Goal: Information Seeking & Learning: Learn about a topic

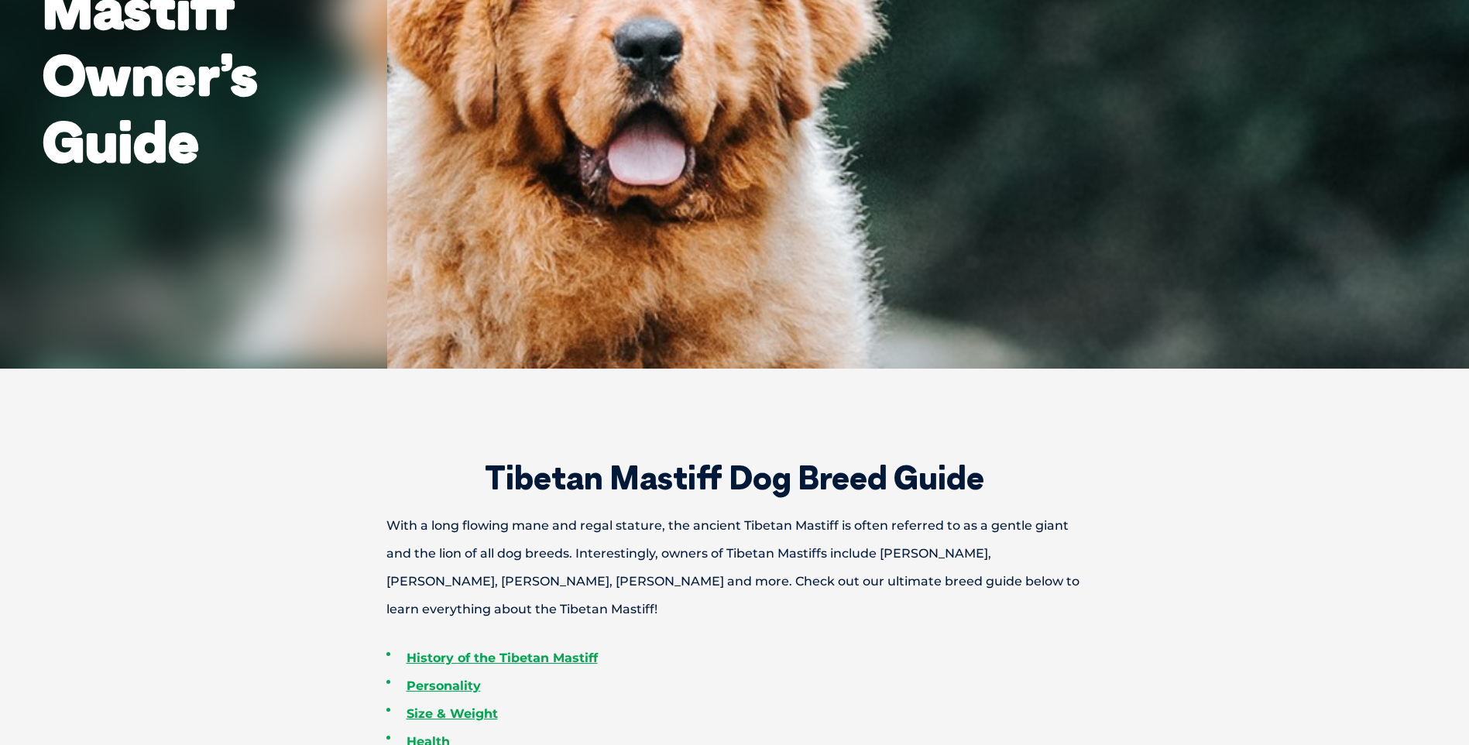
scroll to position [310, 0]
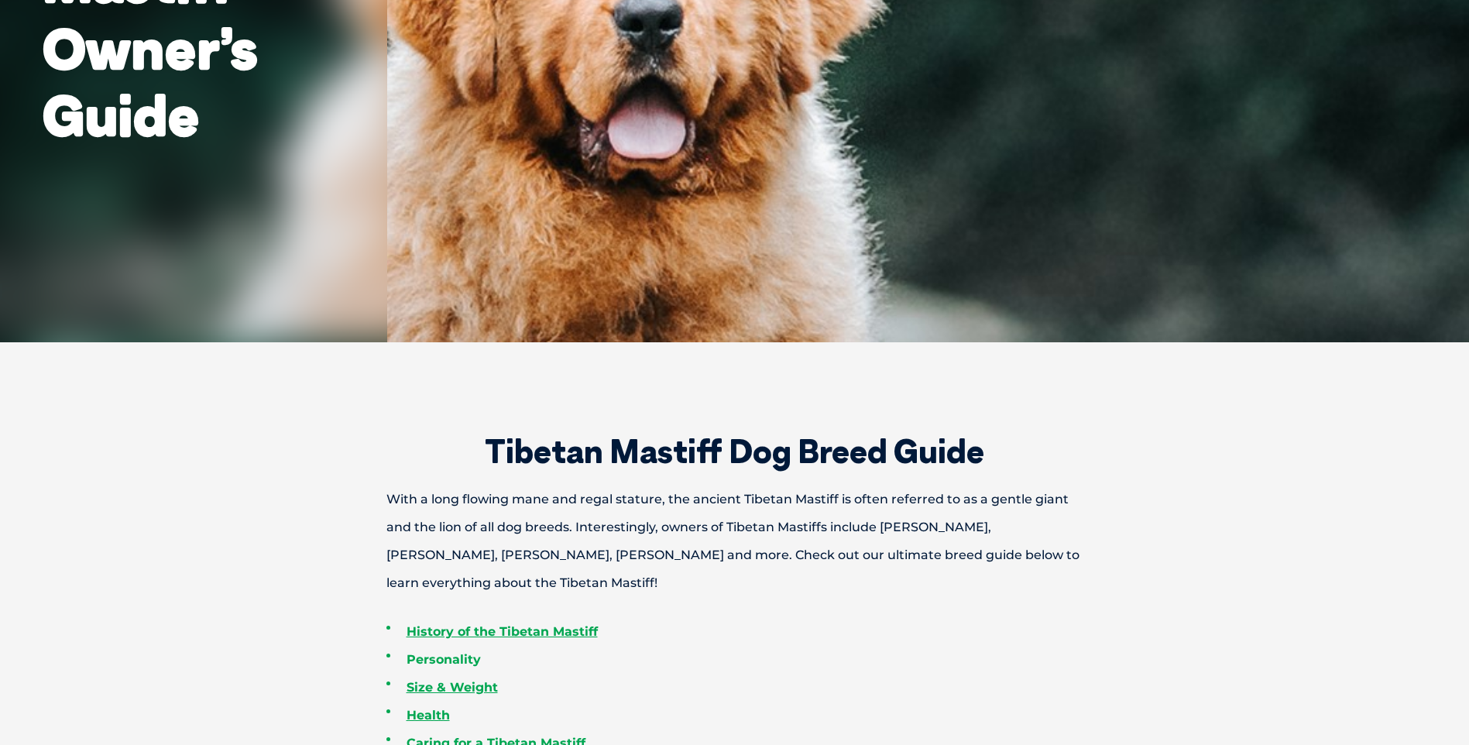
click at [458, 663] on link "Personality" at bounding box center [444, 659] width 74 height 15
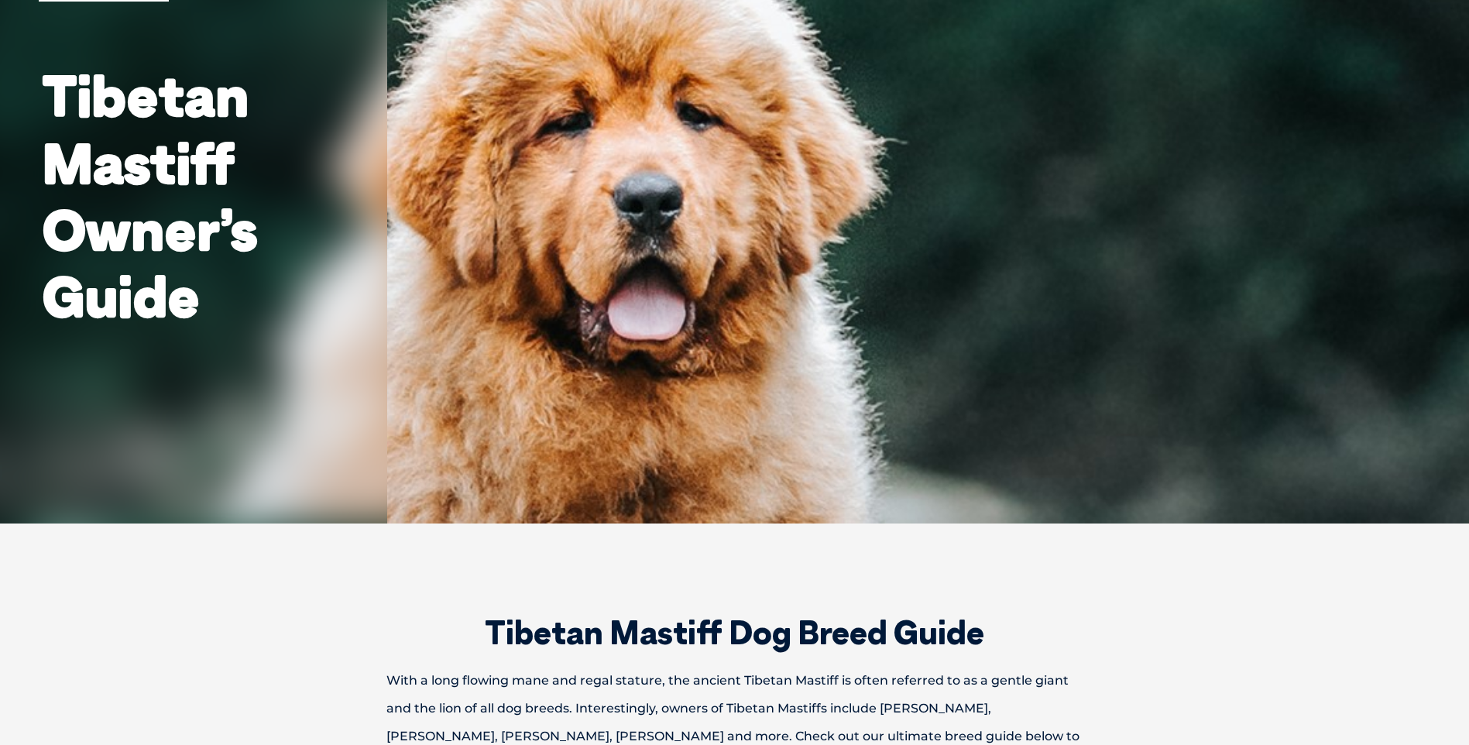
scroll to position [0, 0]
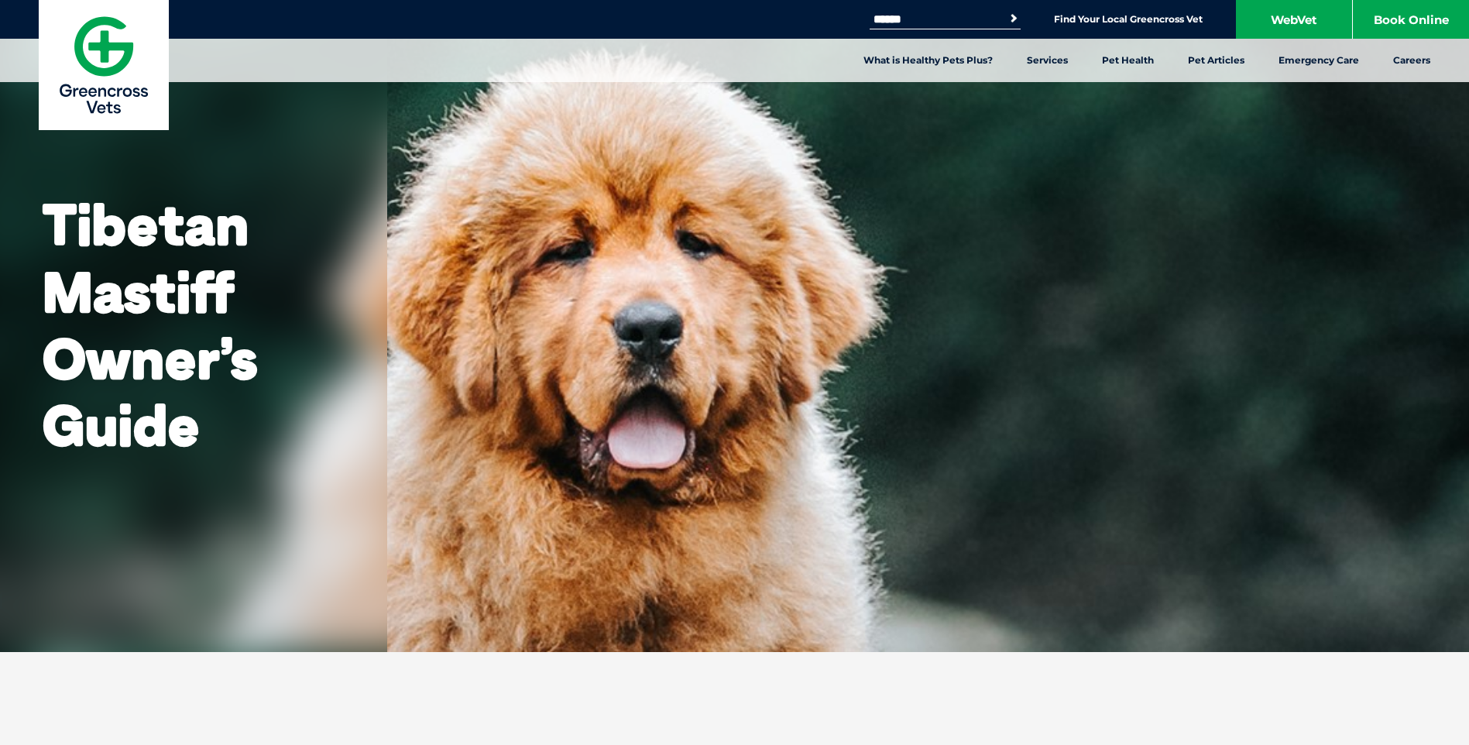
click at [953, 13] on input "Search for:" at bounding box center [936, 19] width 132 height 12
type input "********"
click at [1006, 11] on button "Search" at bounding box center [1013, 18] width 15 height 15
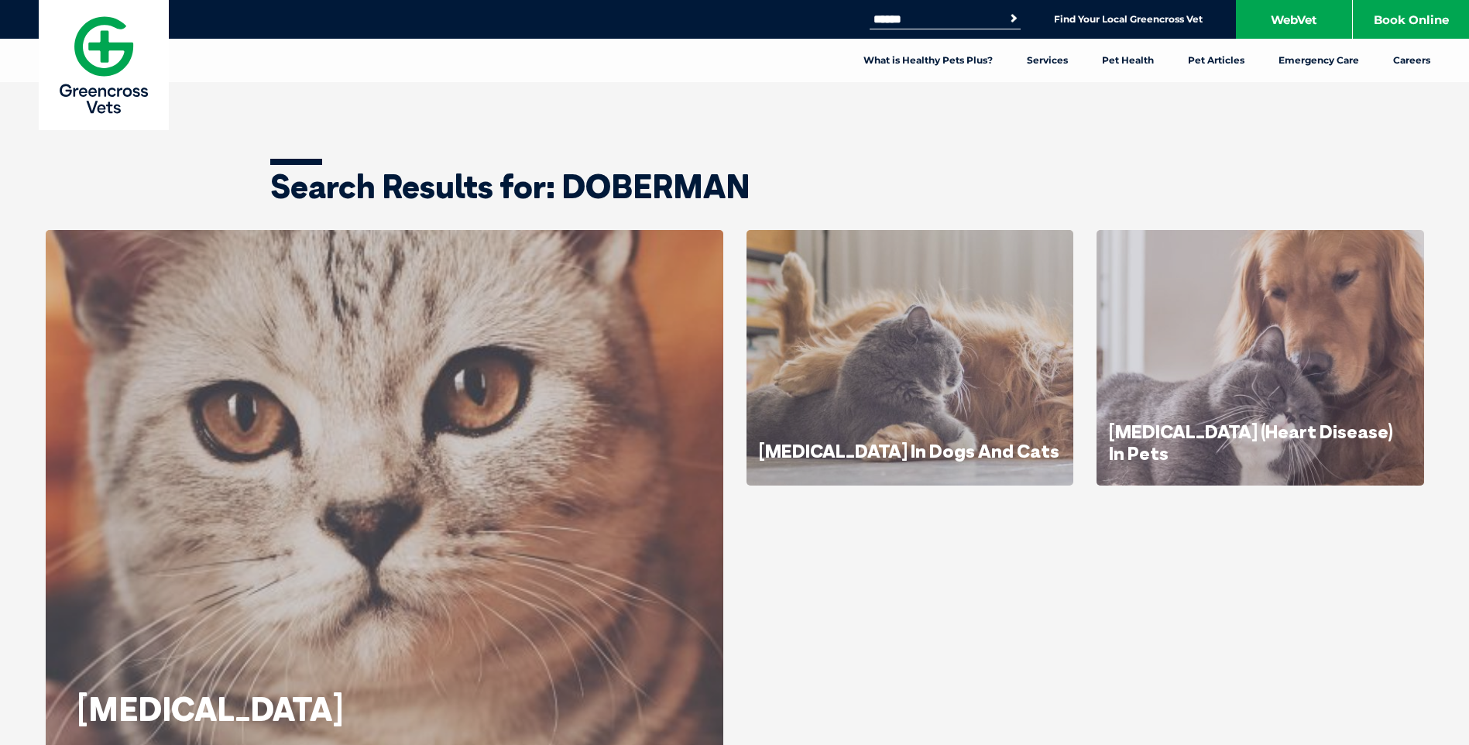
click at [953, 13] on input "Search for:" at bounding box center [936, 19] width 132 height 12
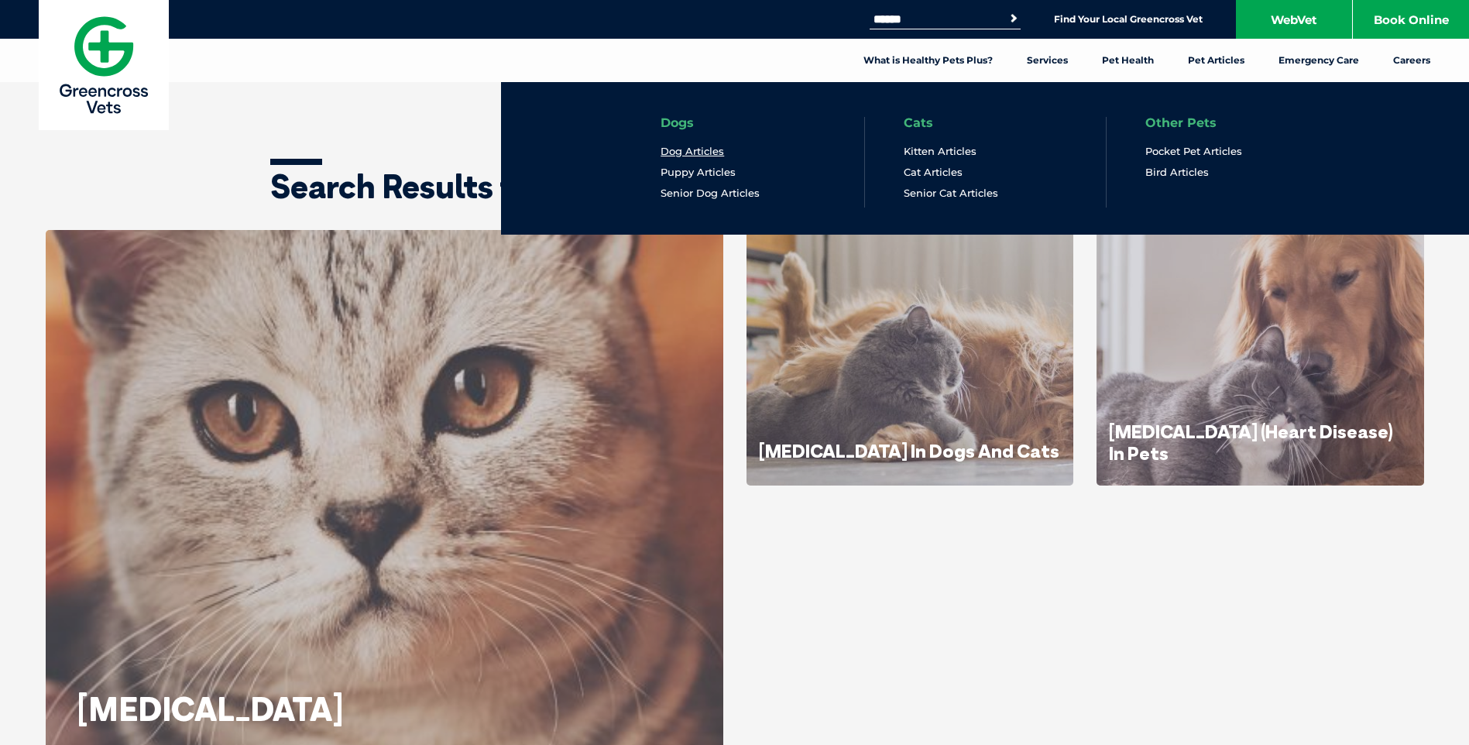
click at [702, 146] on link "Dog Articles" at bounding box center [692, 151] width 63 height 13
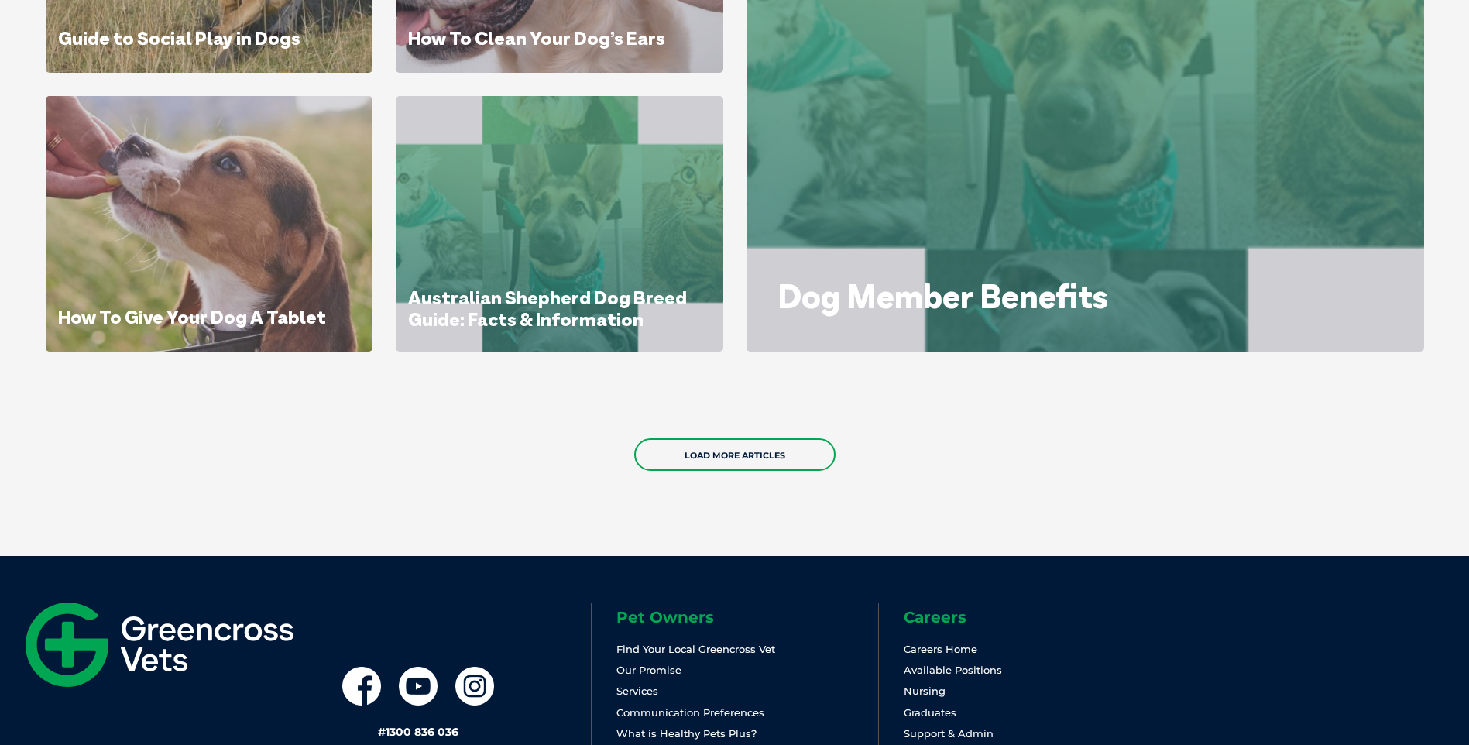
scroll to position [1084, 0]
